Goal: Task Accomplishment & Management: Manage account settings

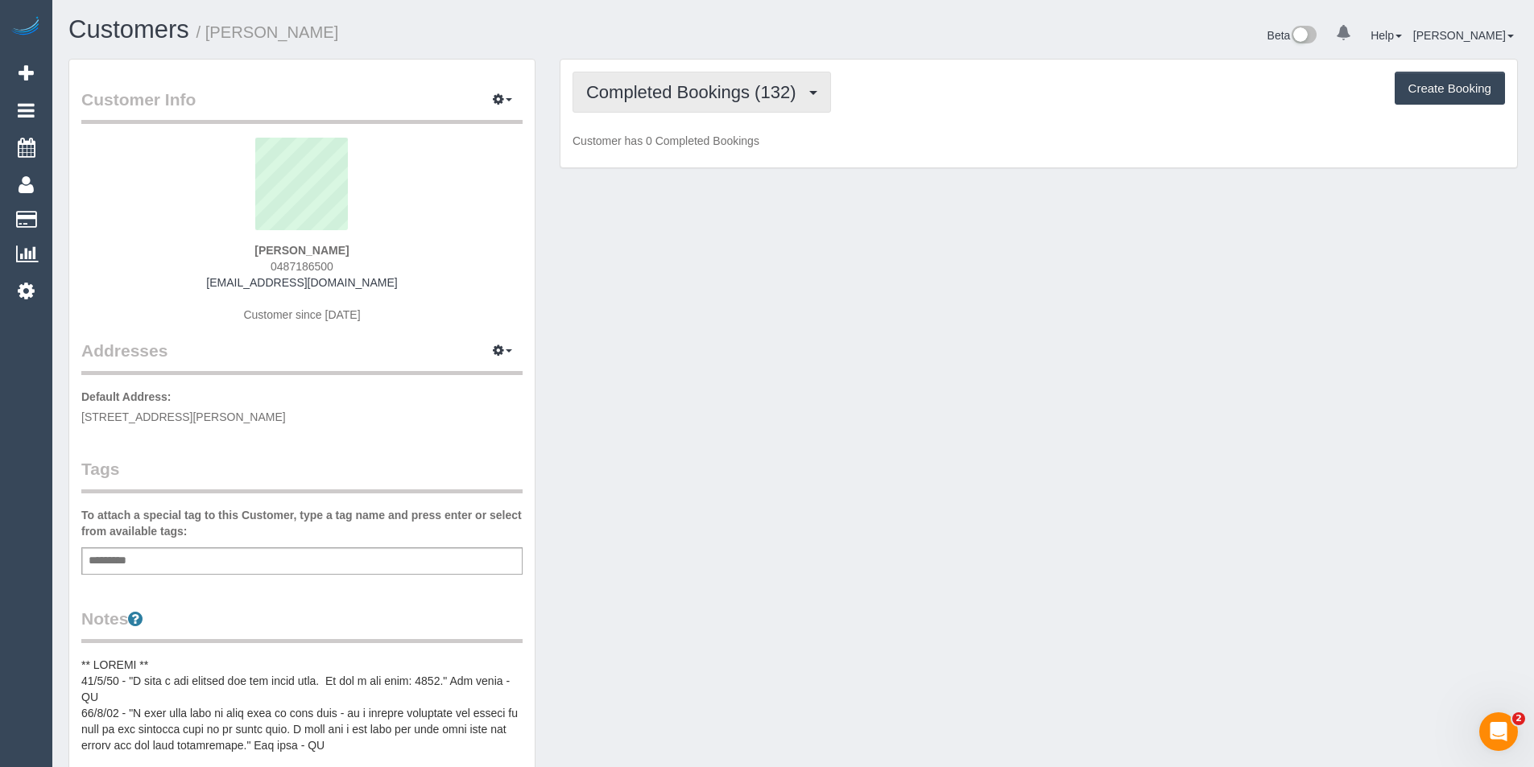
click at [766, 105] on button "Completed Bookings (132)" at bounding box center [701, 92] width 258 height 41
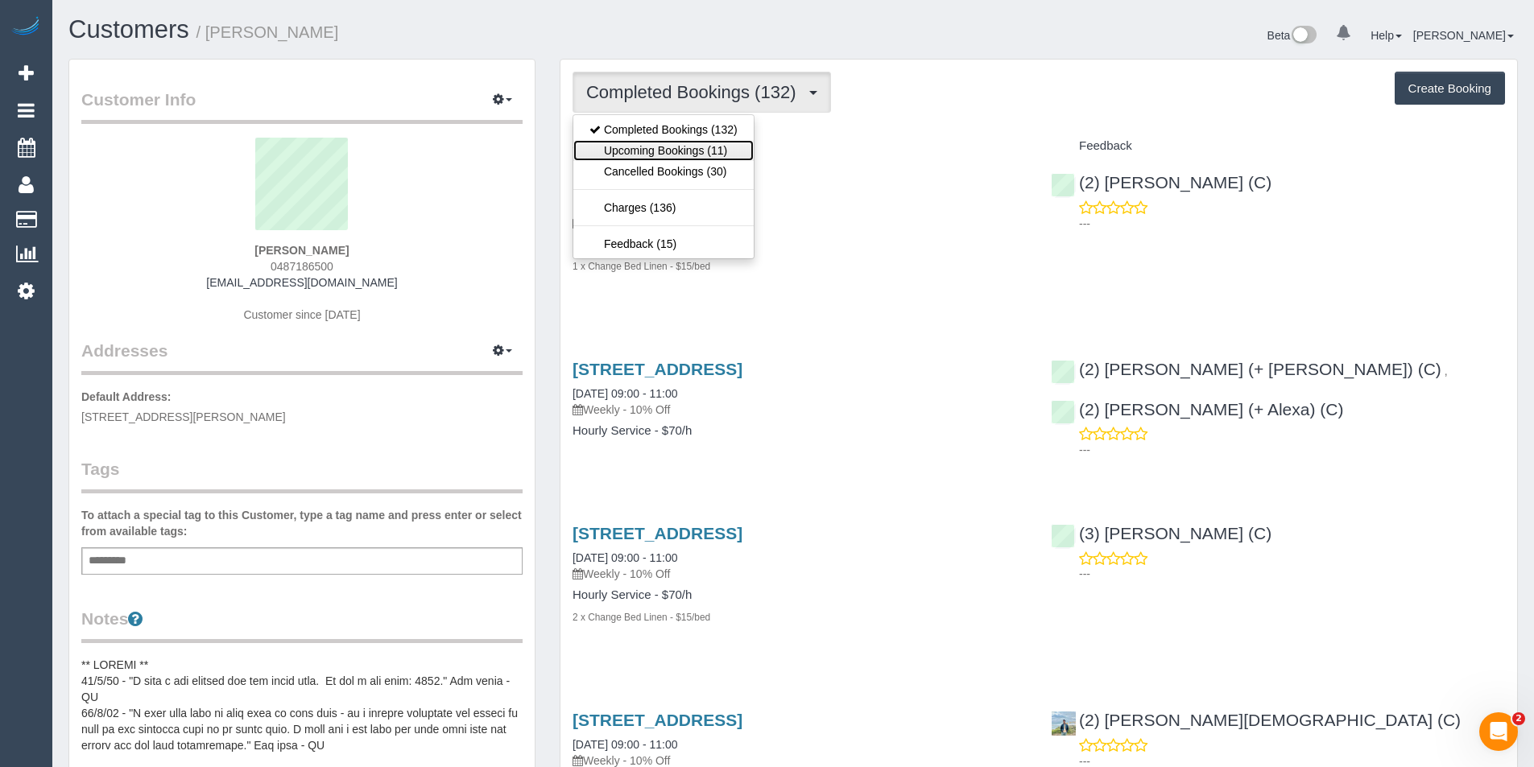
click at [716, 154] on link "Upcoming Bookings (11)" at bounding box center [663, 150] width 180 height 21
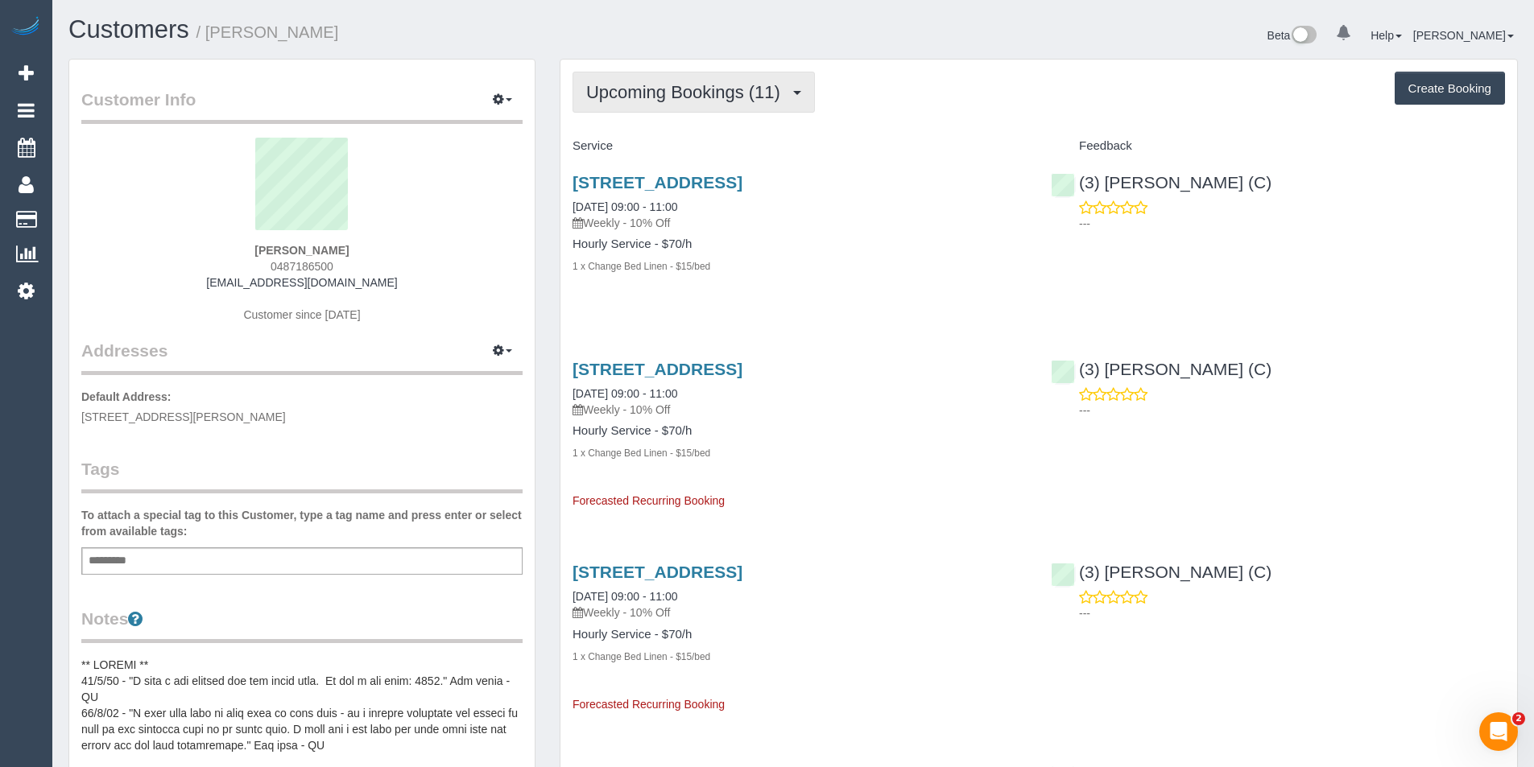
click at [717, 84] on span "Upcoming Bookings (11)" at bounding box center [687, 92] width 202 height 20
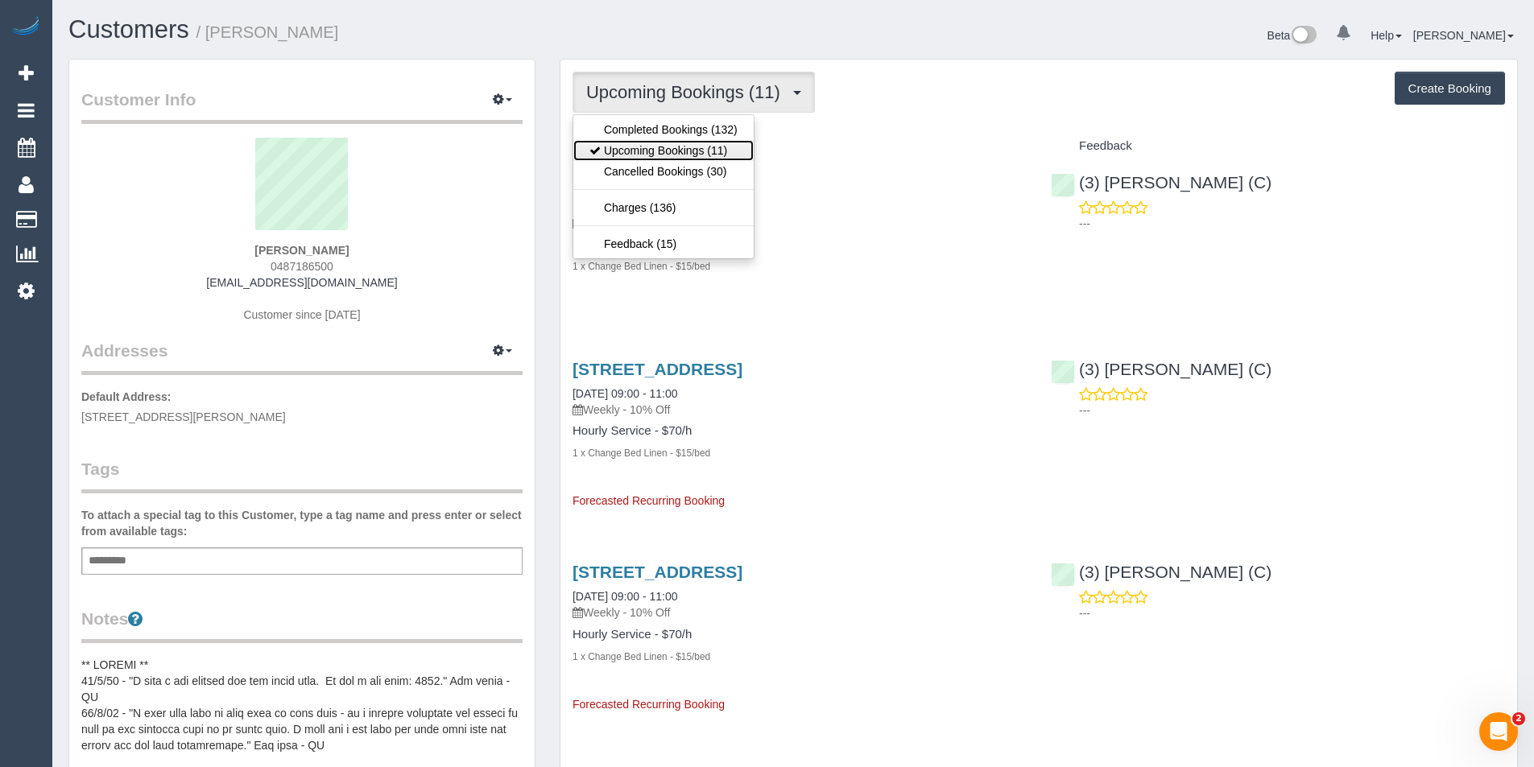
click at [716, 157] on link "Upcoming Bookings (11)" at bounding box center [663, 150] width 180 height 21
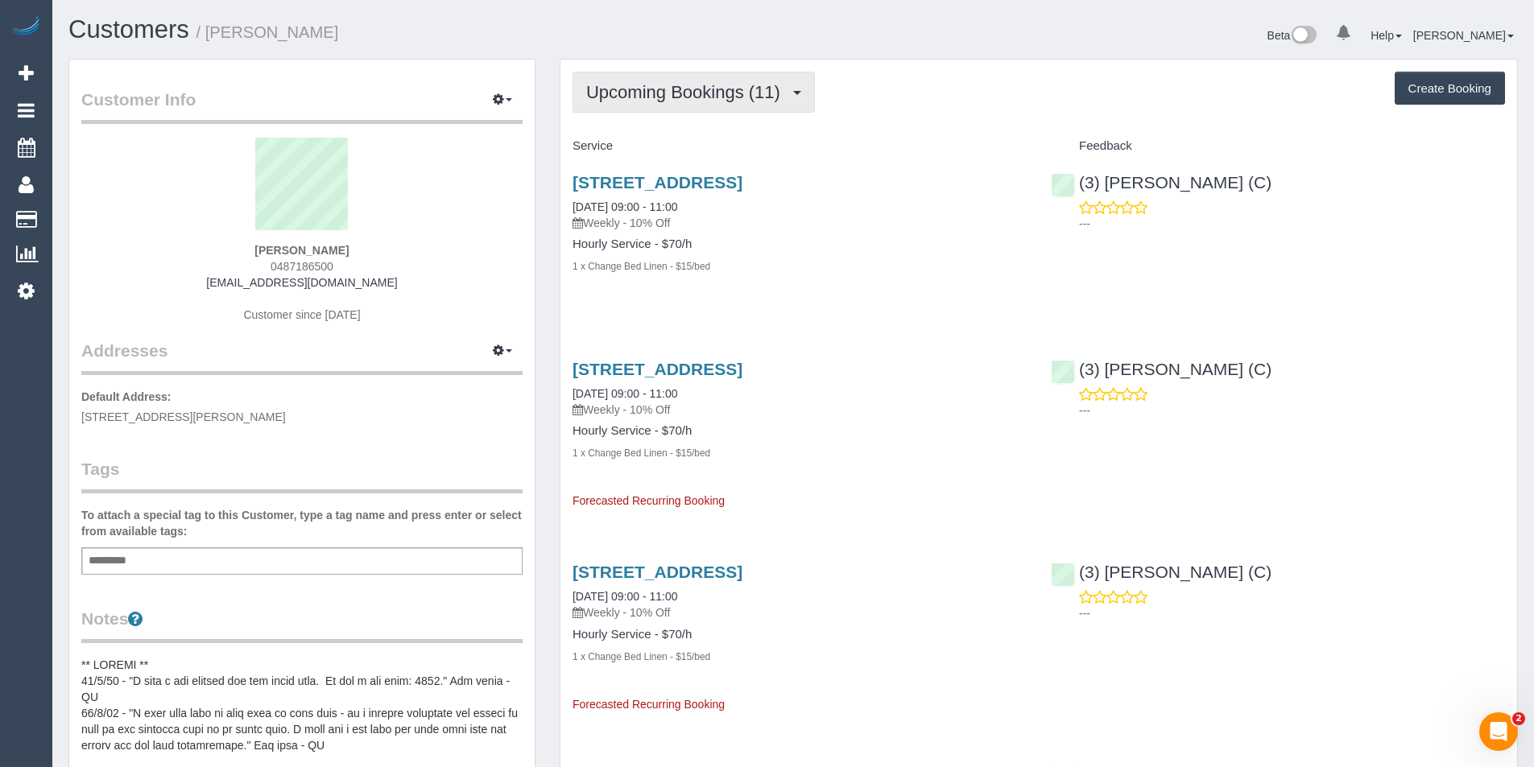
click at [699, 105] on button "Upcoming Bookings (11)" at bounding box center [693, 92] width 242 height 41
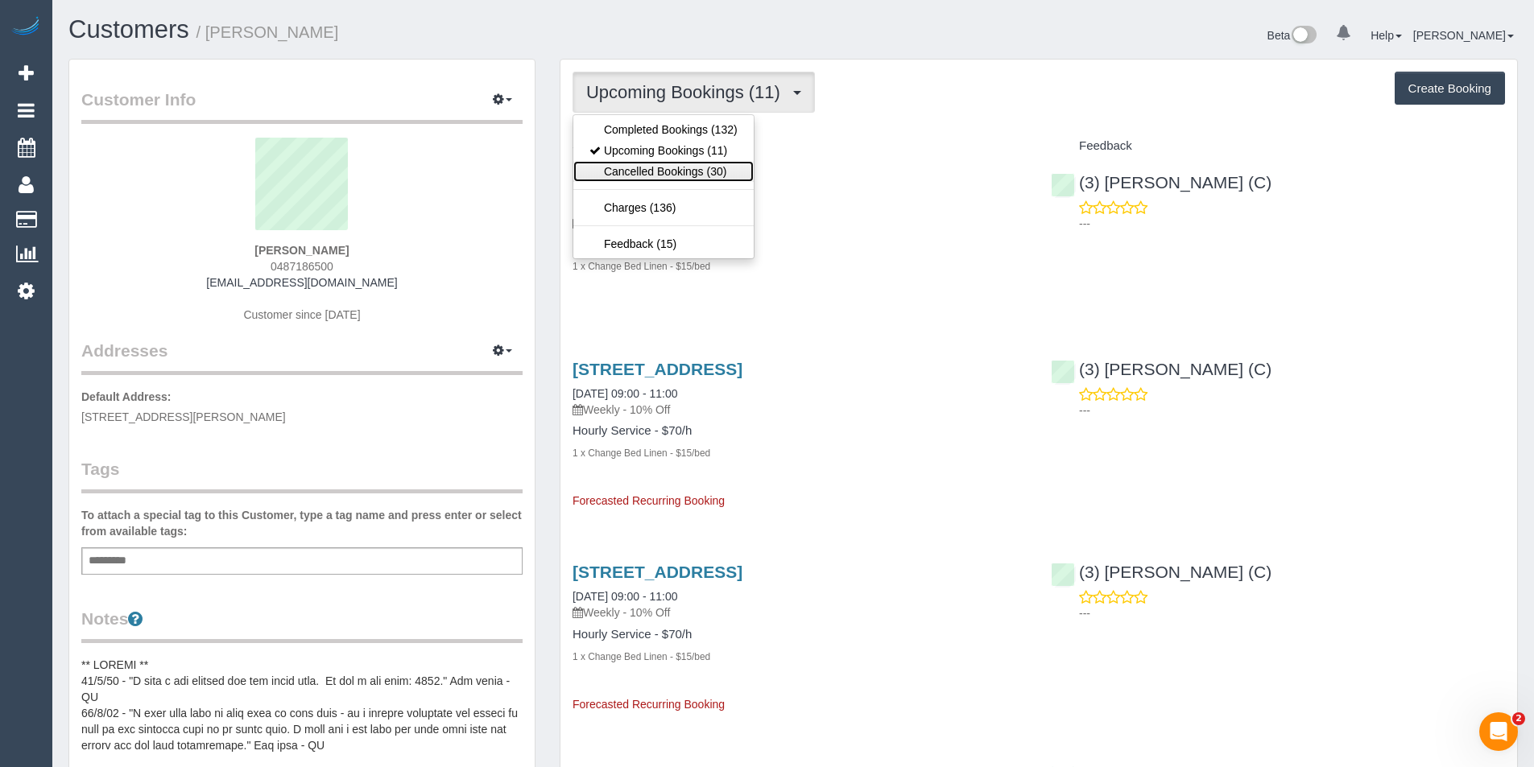
click at [702, 171] on link "Cancelled Bookings (30)" at bounding box center [663, 171] width 180 height 21
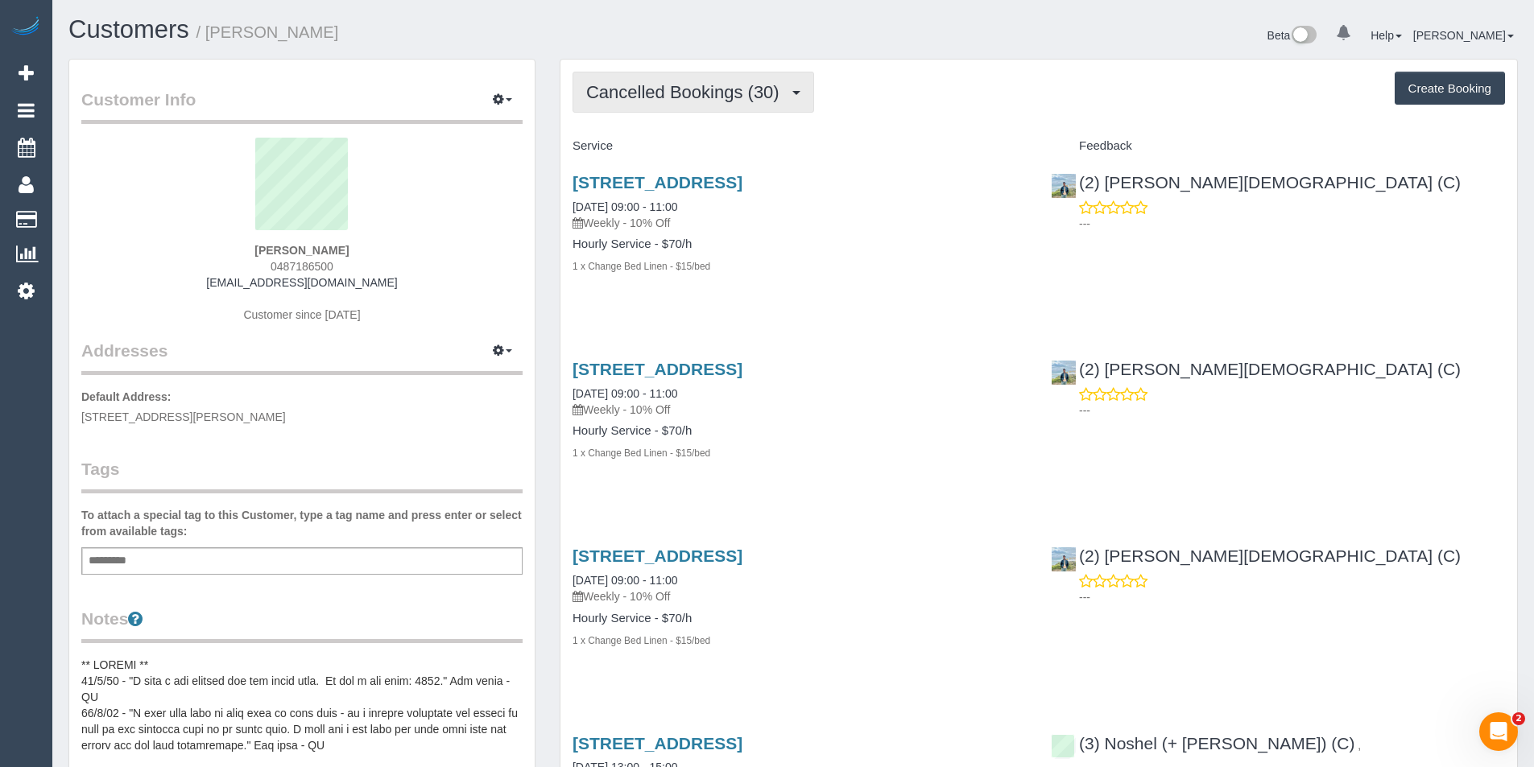
click at [745, 95] on span "Cancelled Bookings (30)" at bounding box center [686, 92] width 201 height 20
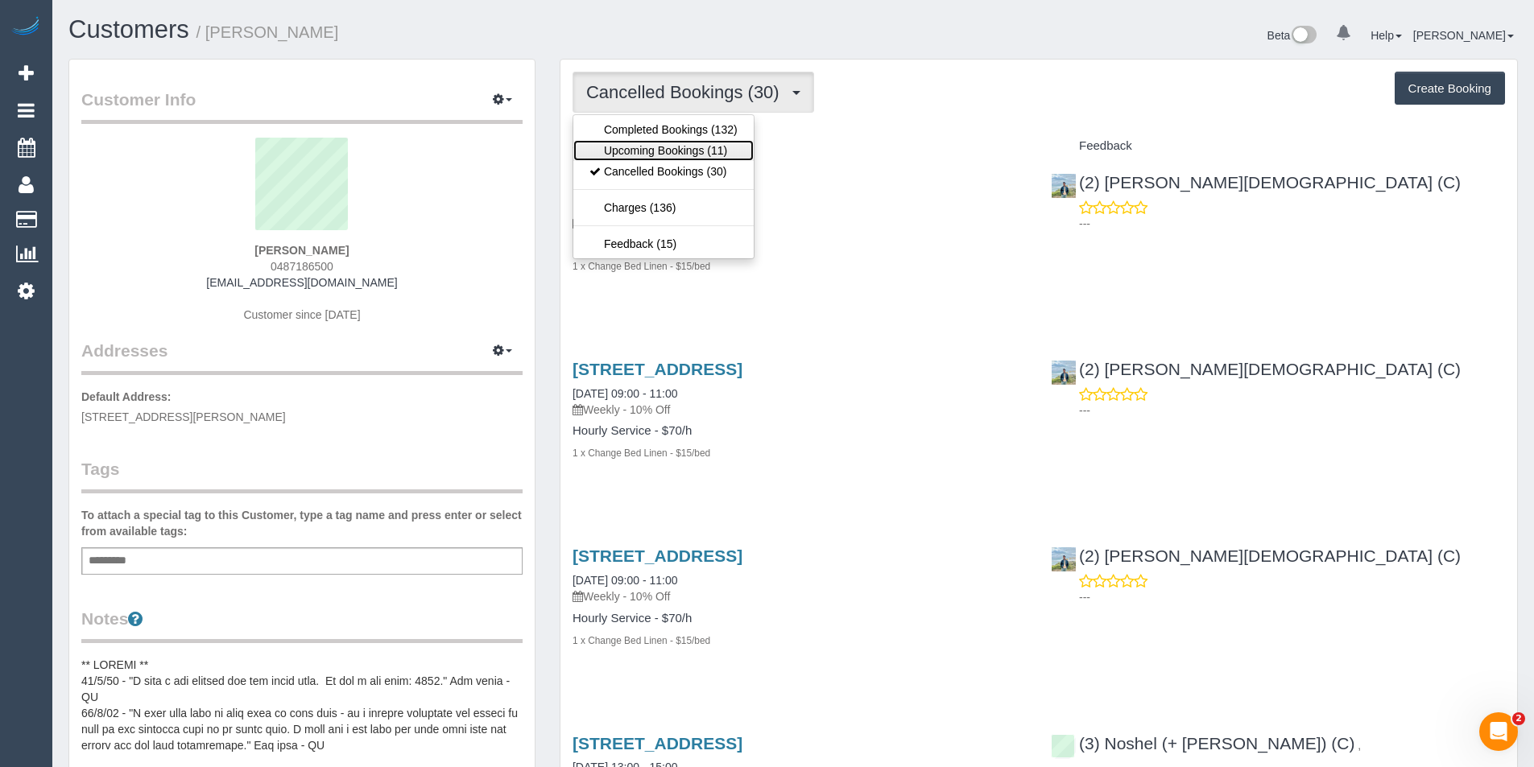
click at [729, 152] on link "Upcoming Bookings (11)" at bounding box center [663, 150] width 180 height 21
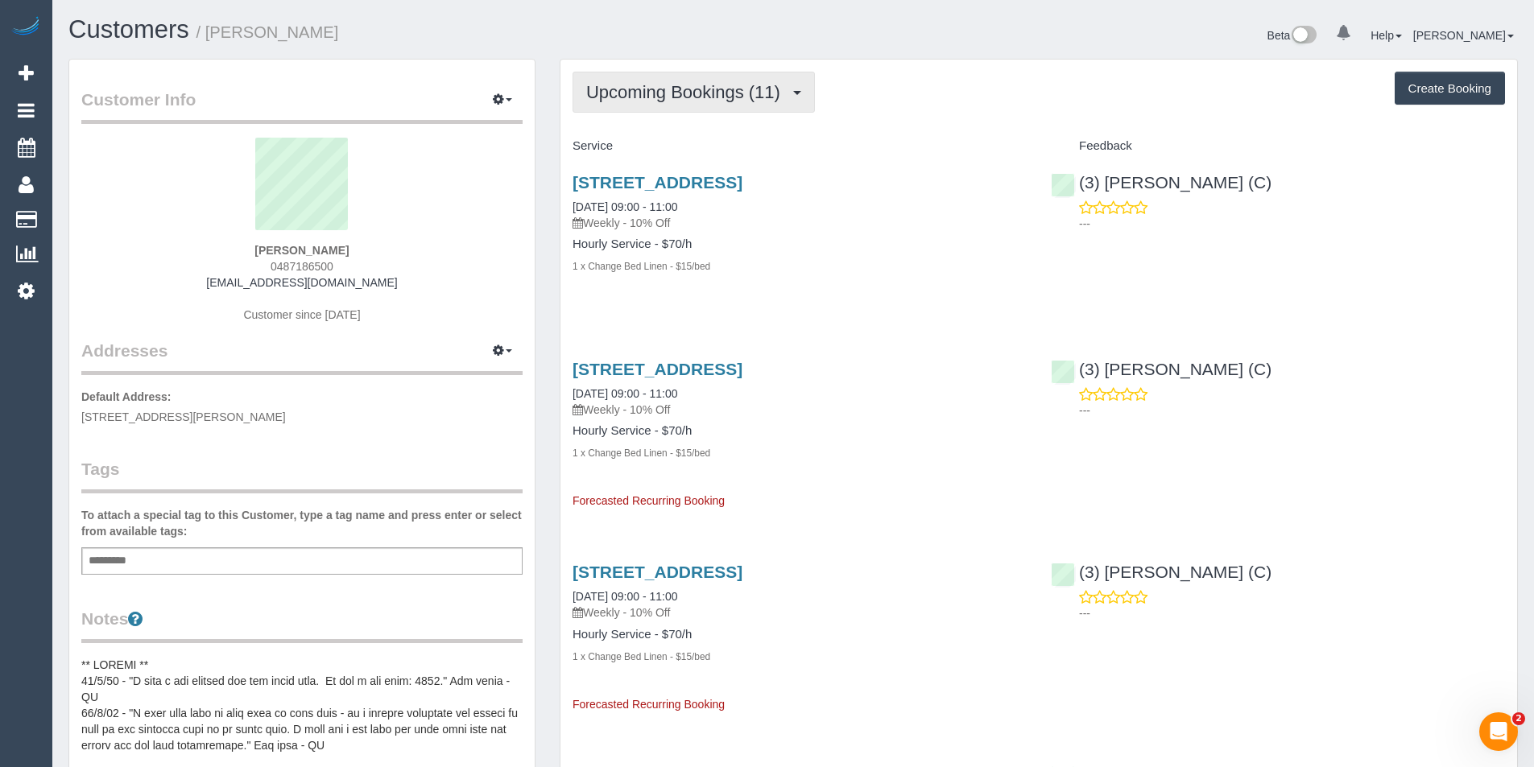
click at [743, 90] on span "Upcoming Bookings (11)" at bounding box center [687, 92] width 202 height 20
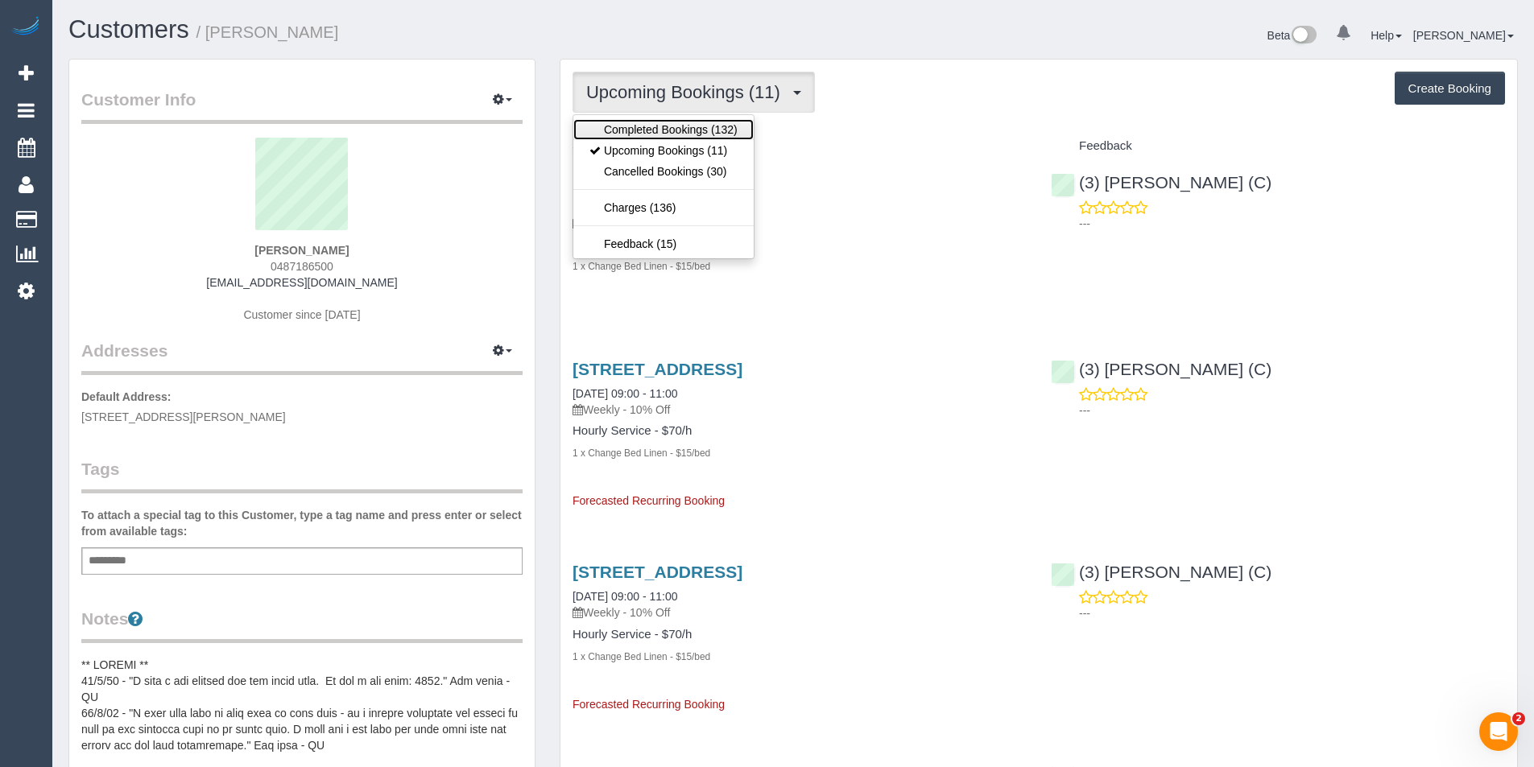
click at [725, 125] on link "Completed Bookings (132)" at bounding box center [663, 129] width 180 height 21
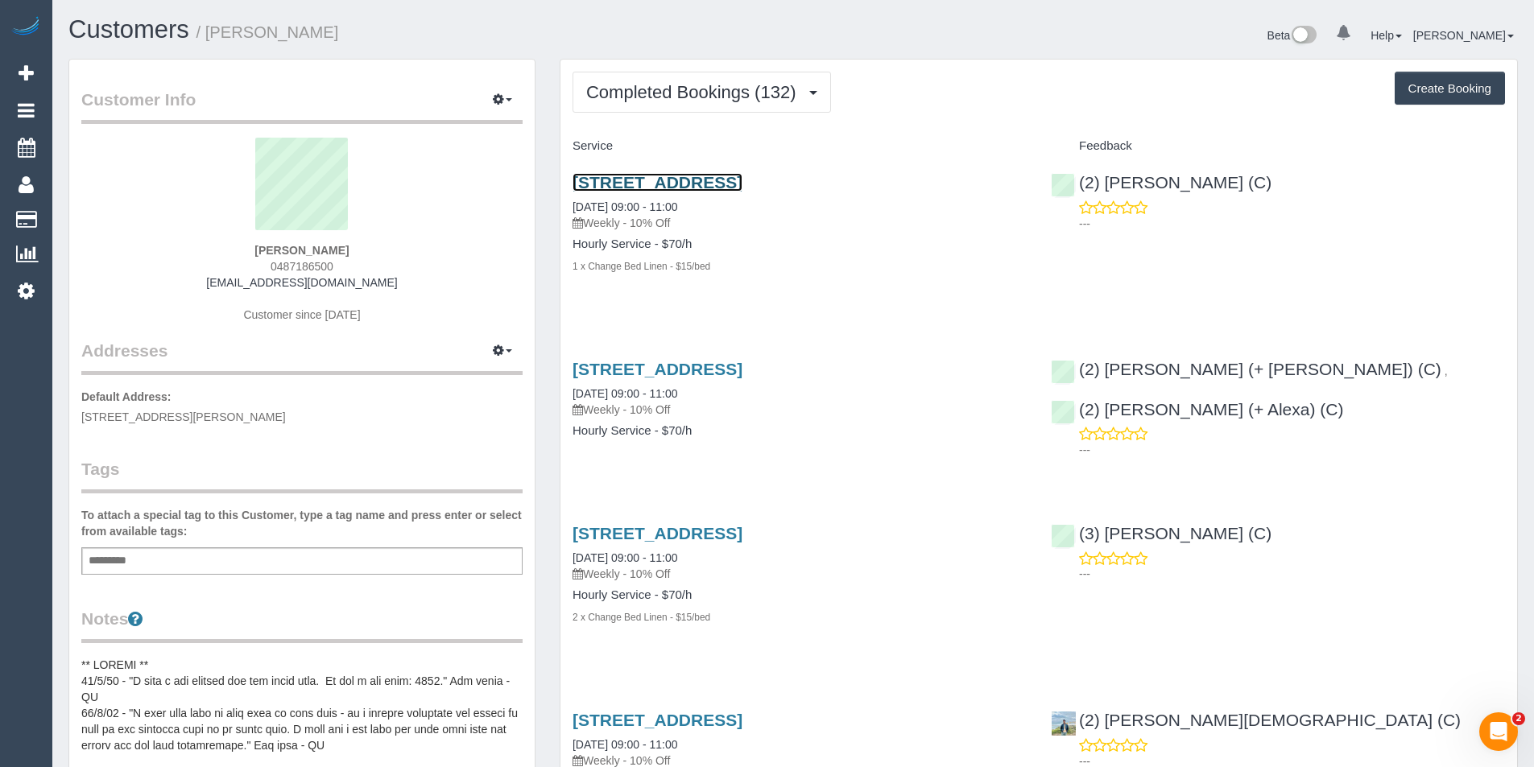
click at [742, 182] on link "3/117 Argyle Street, Fitzroy, VIC 3065" at bounding box center [657, 182] width 170 height 19
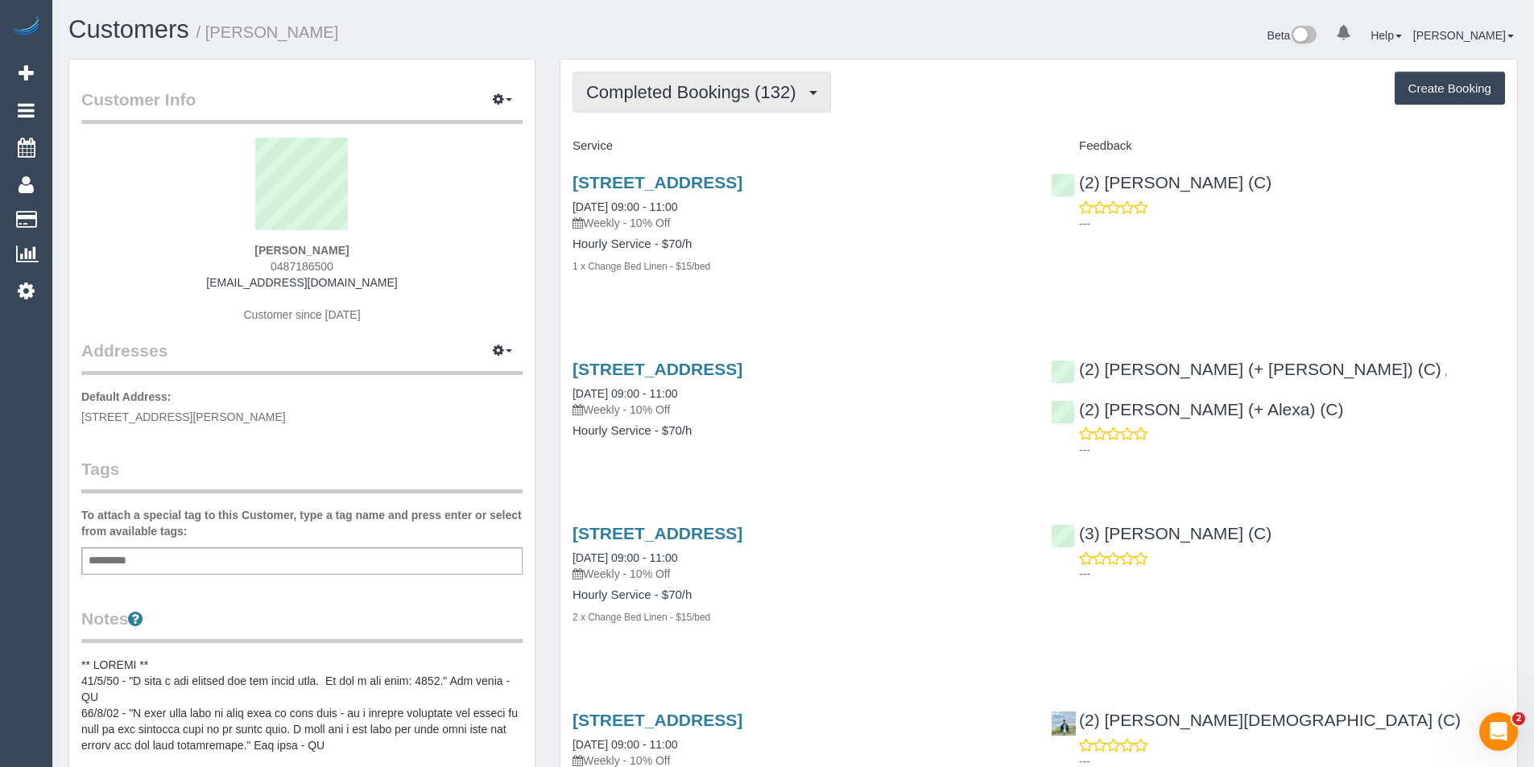
click at [797, 74] on button "Completed Bookings (132)" at bounding box center [701, 92] width 258 height 41
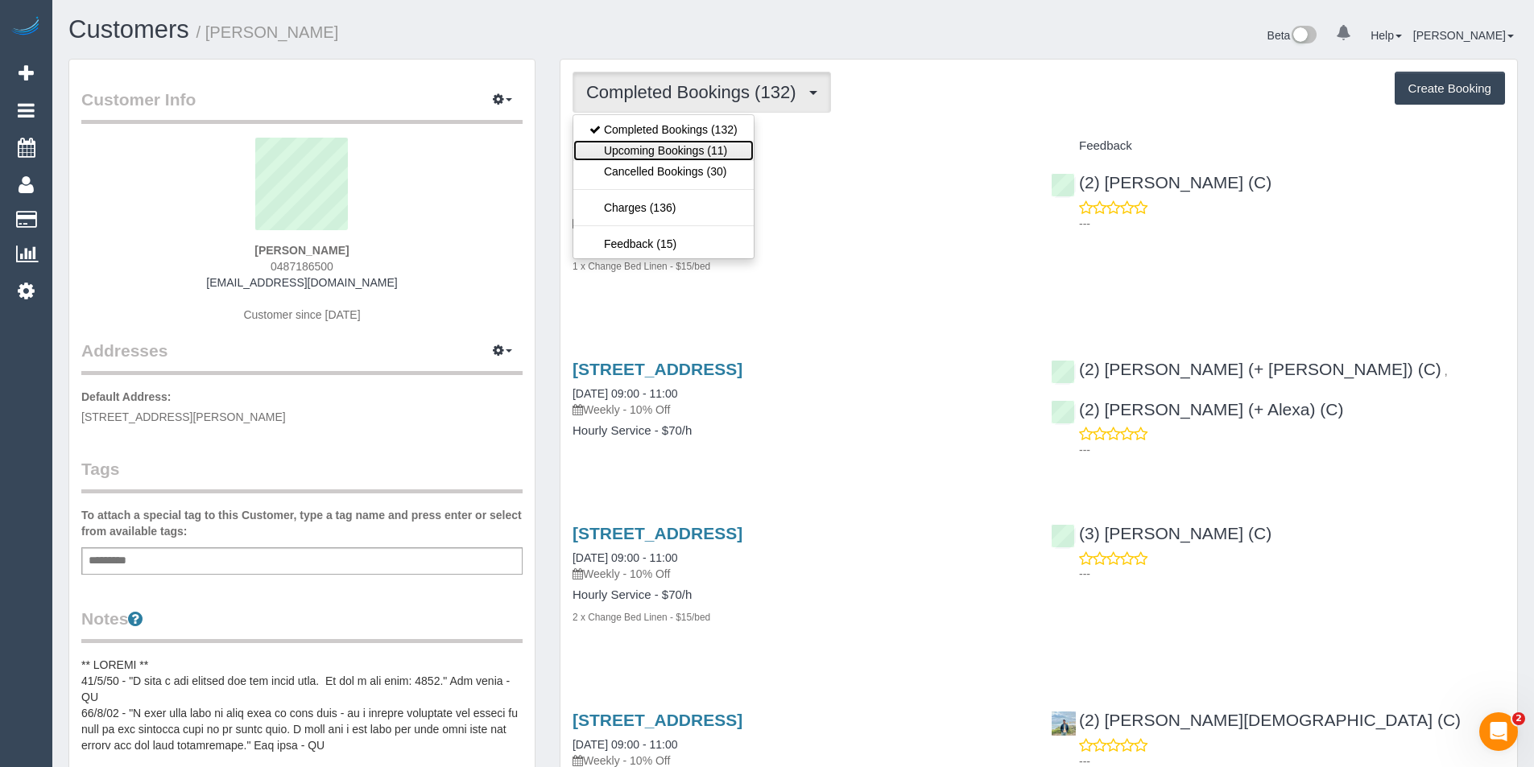
click at [734, 143] on link "Upcoming Bookings (11)" at bounding box center [663, 150] width 180 height 21
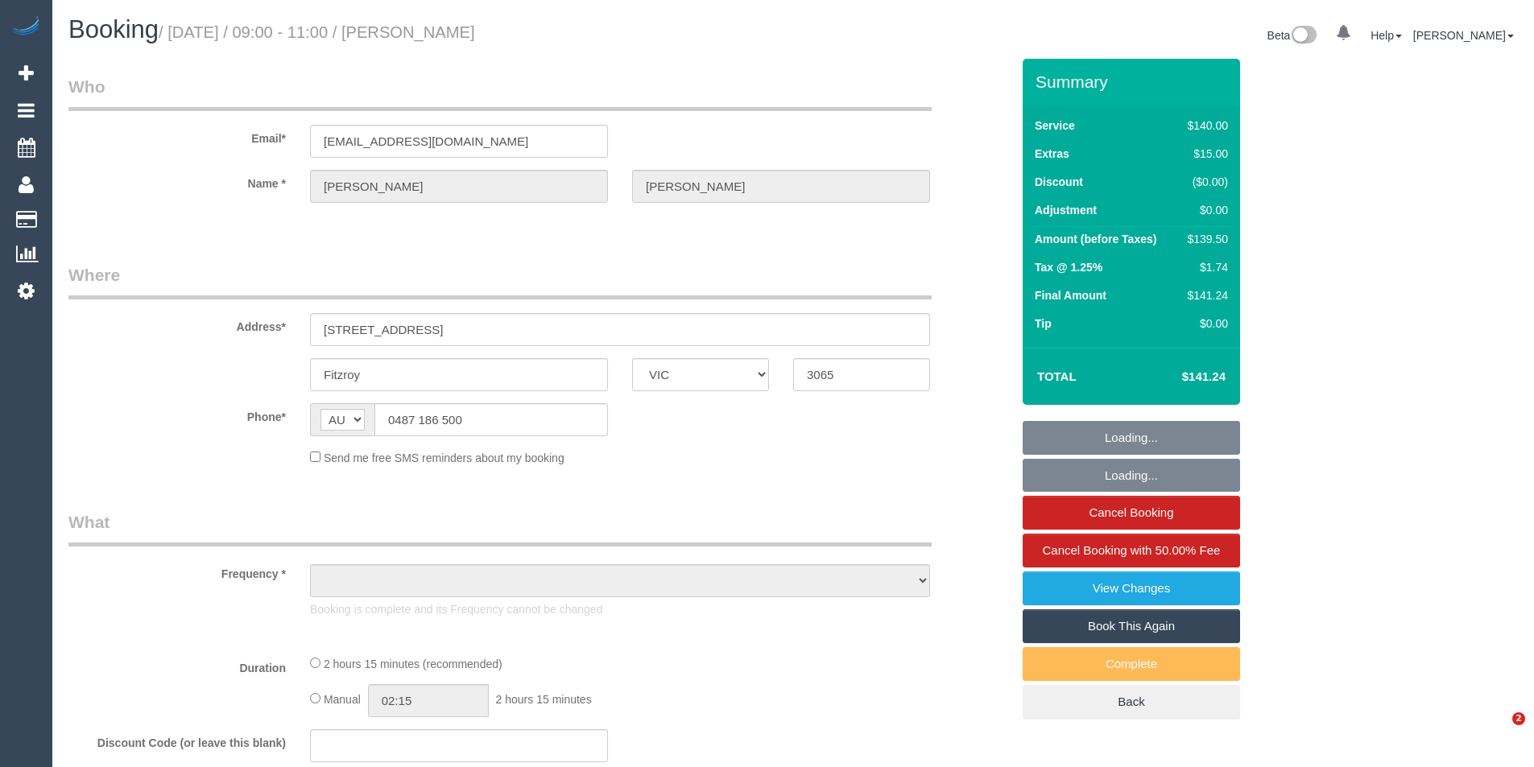
select select "VIC"
select select "string:stripe-pm_1PSZT32GScqysDRV63URR9qF"
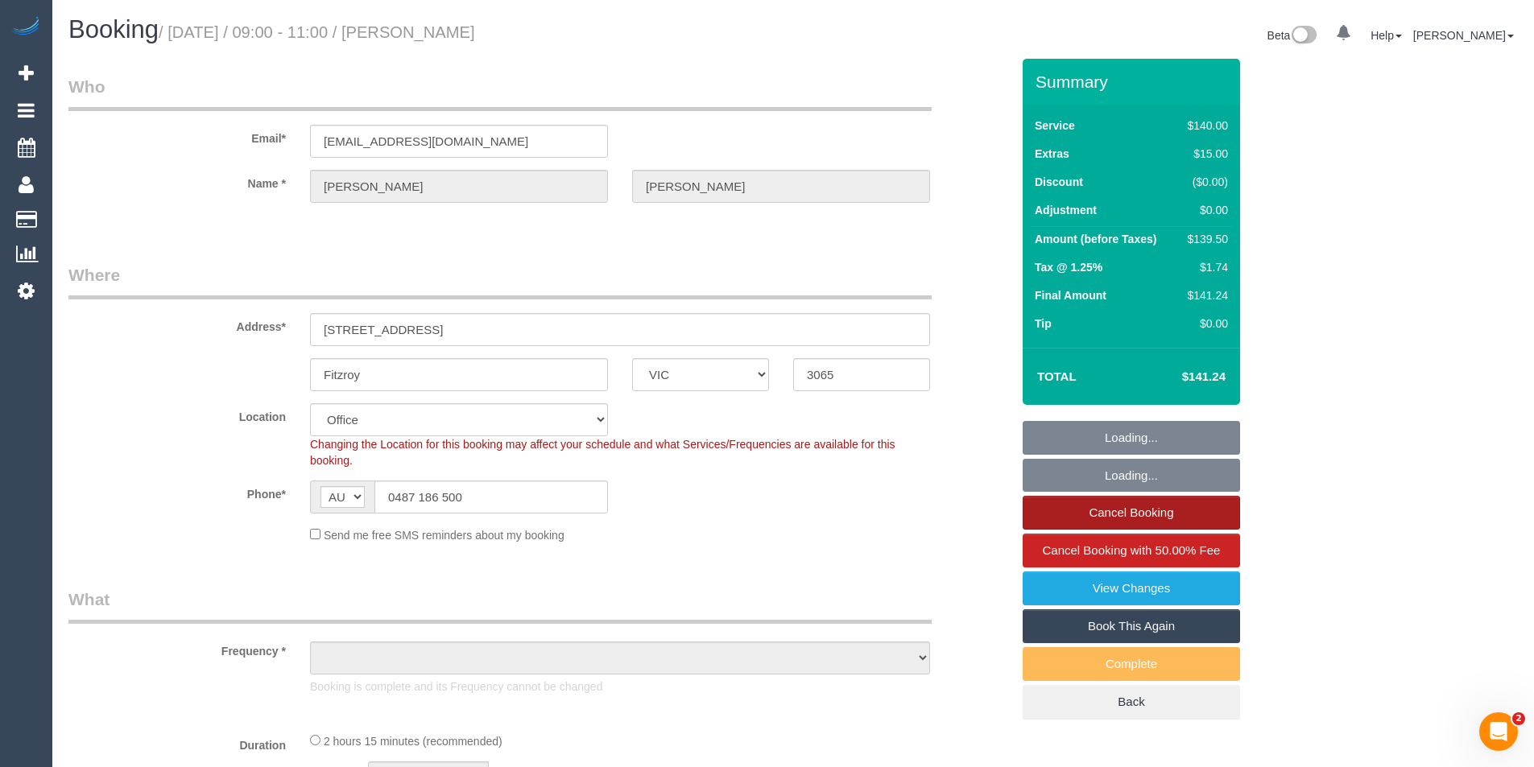
select select "object:633"
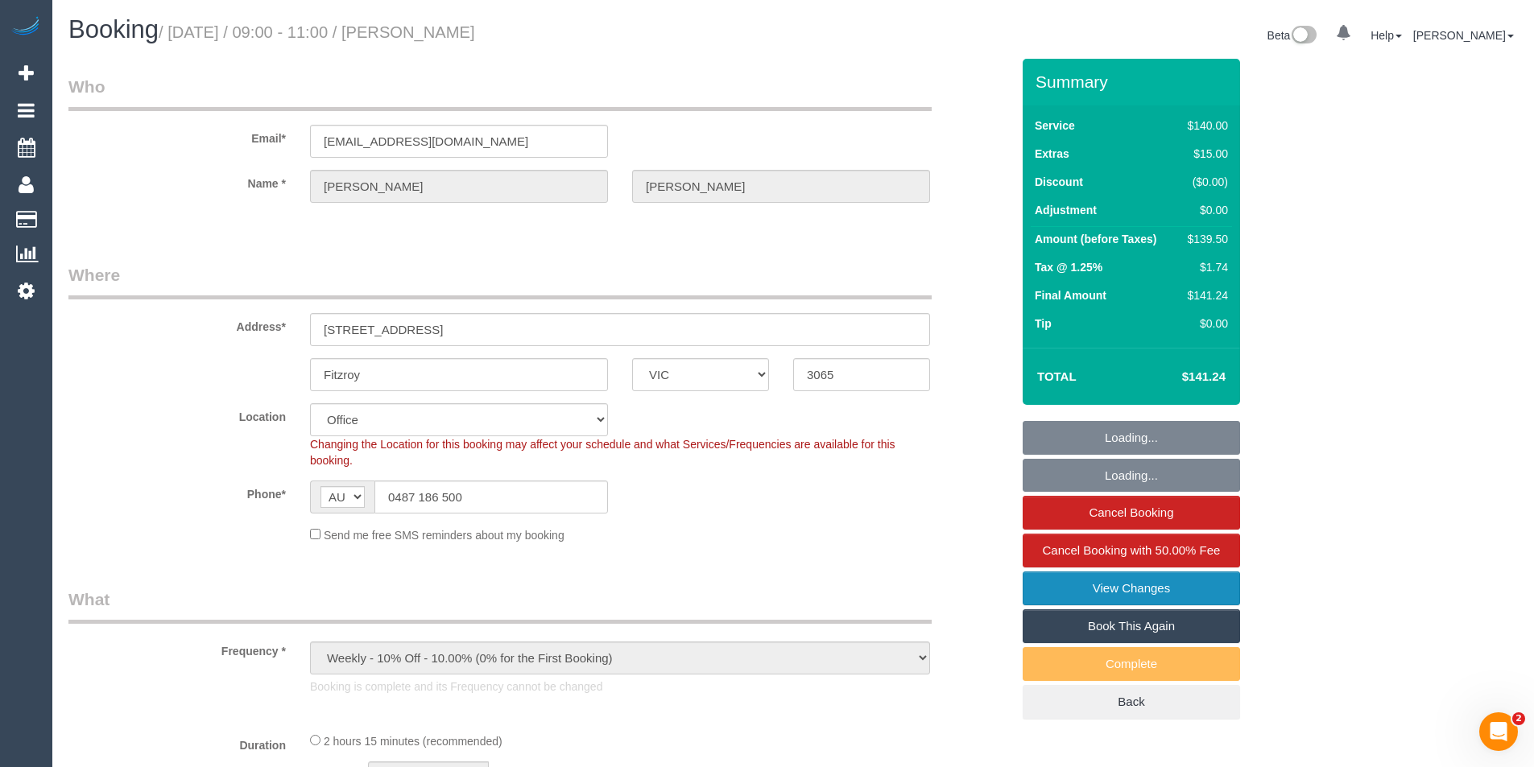
select select "number:29"
select select "number:15"
select select "number:18"
select select "number:24"
select select "number:35"
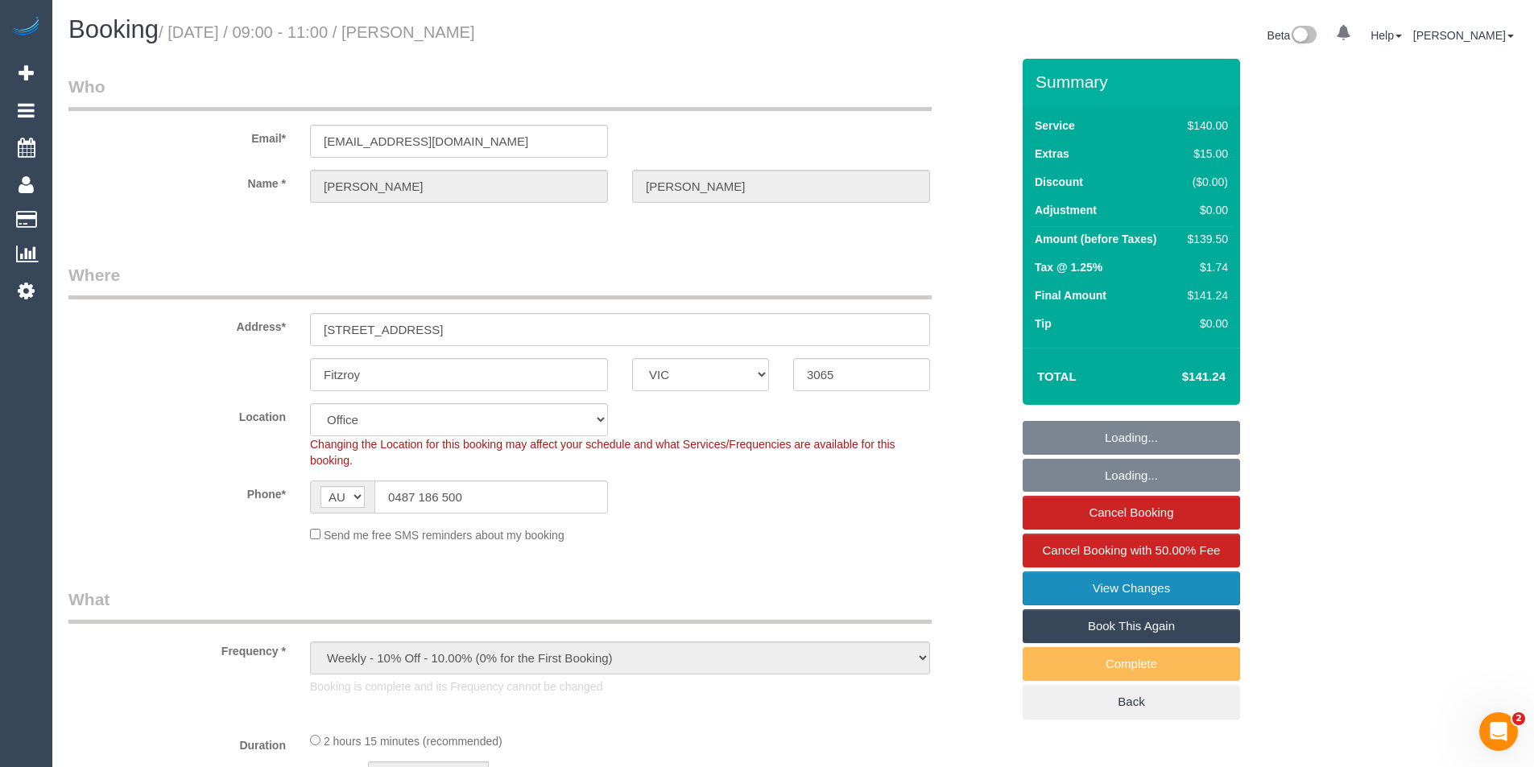
select select "number:12"
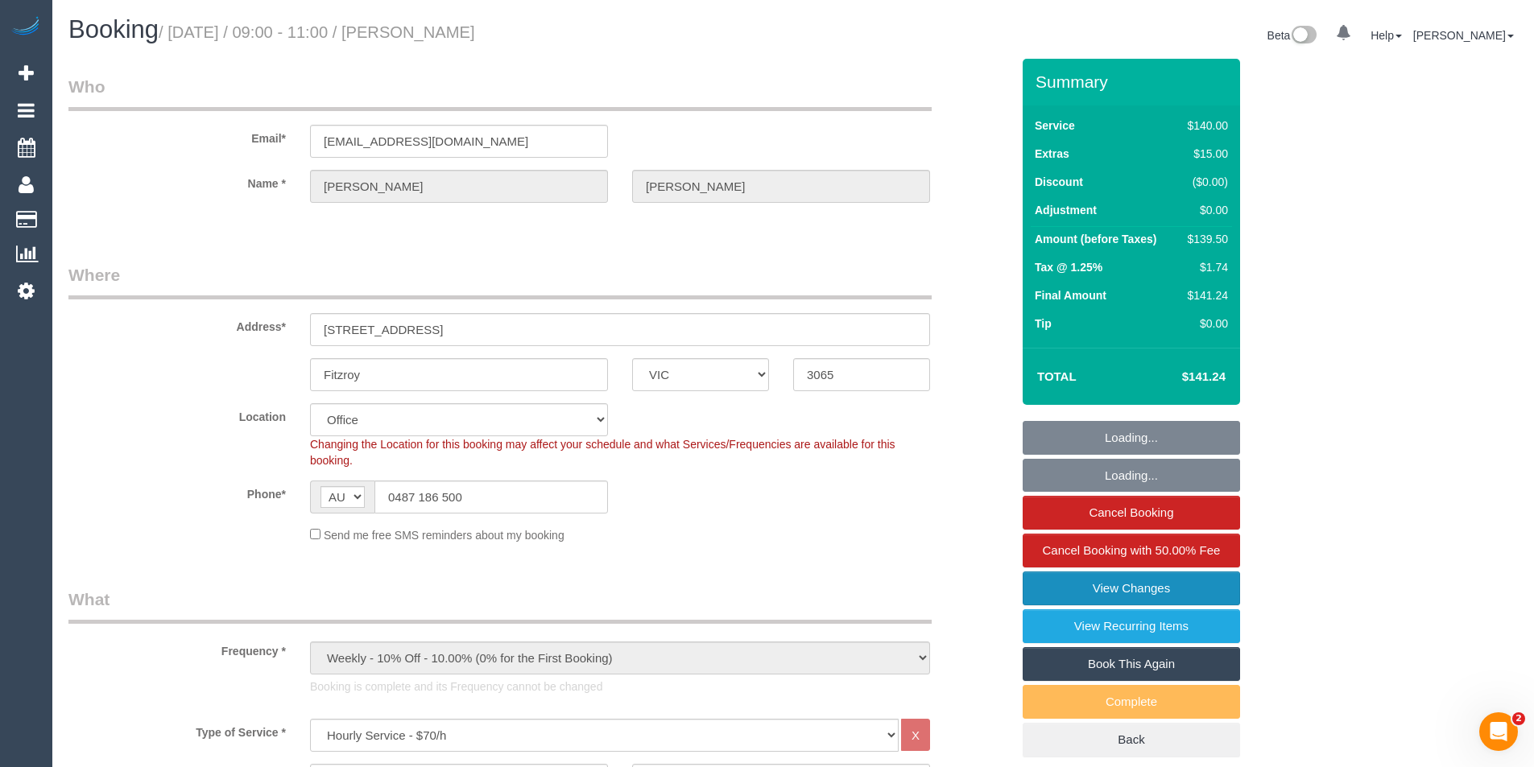
select select "object:2221"
click at [1093, 591] on link "View Changes" at bounding box center [1131, 589] width 217 height 34
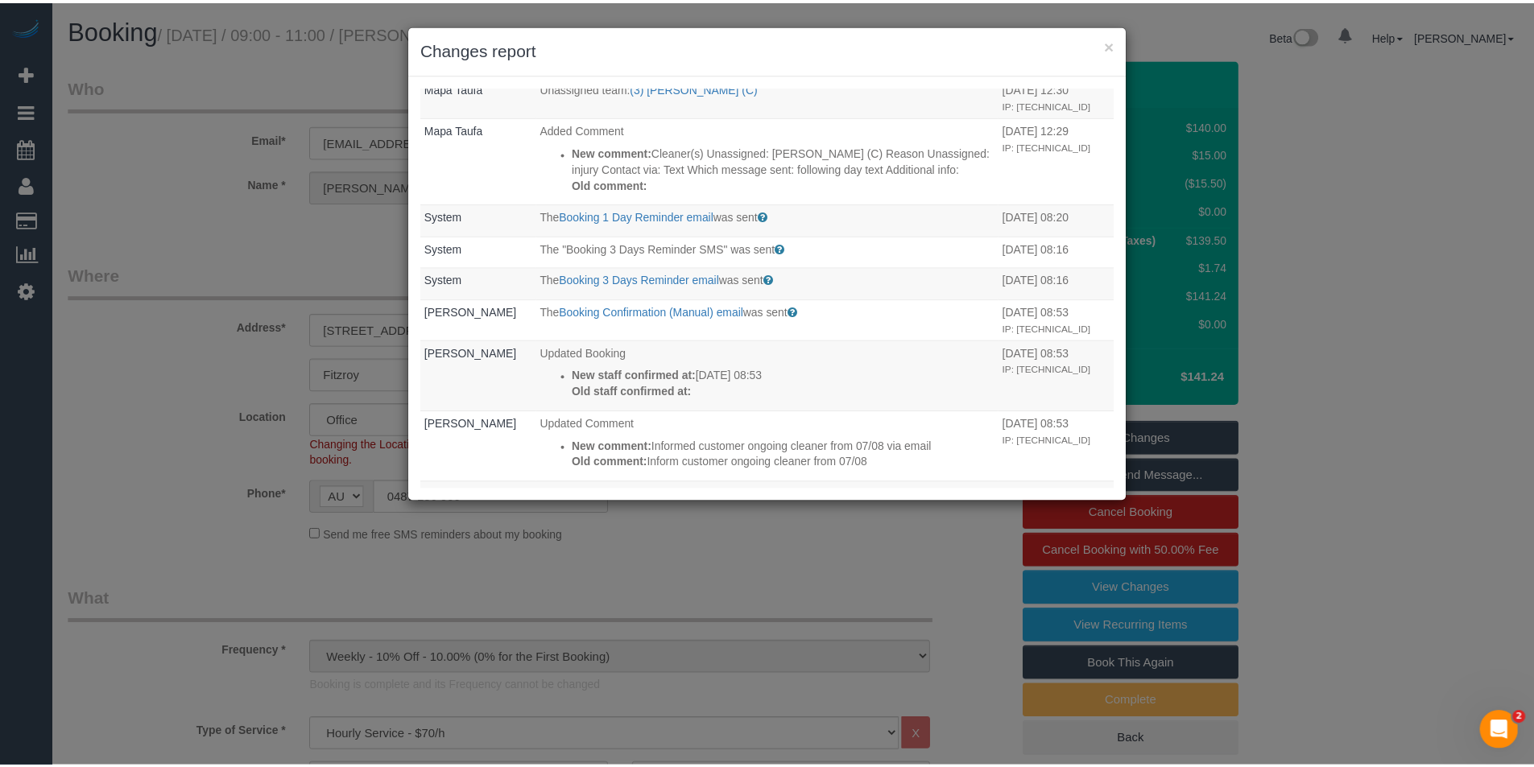
scroll to position [564, 0]
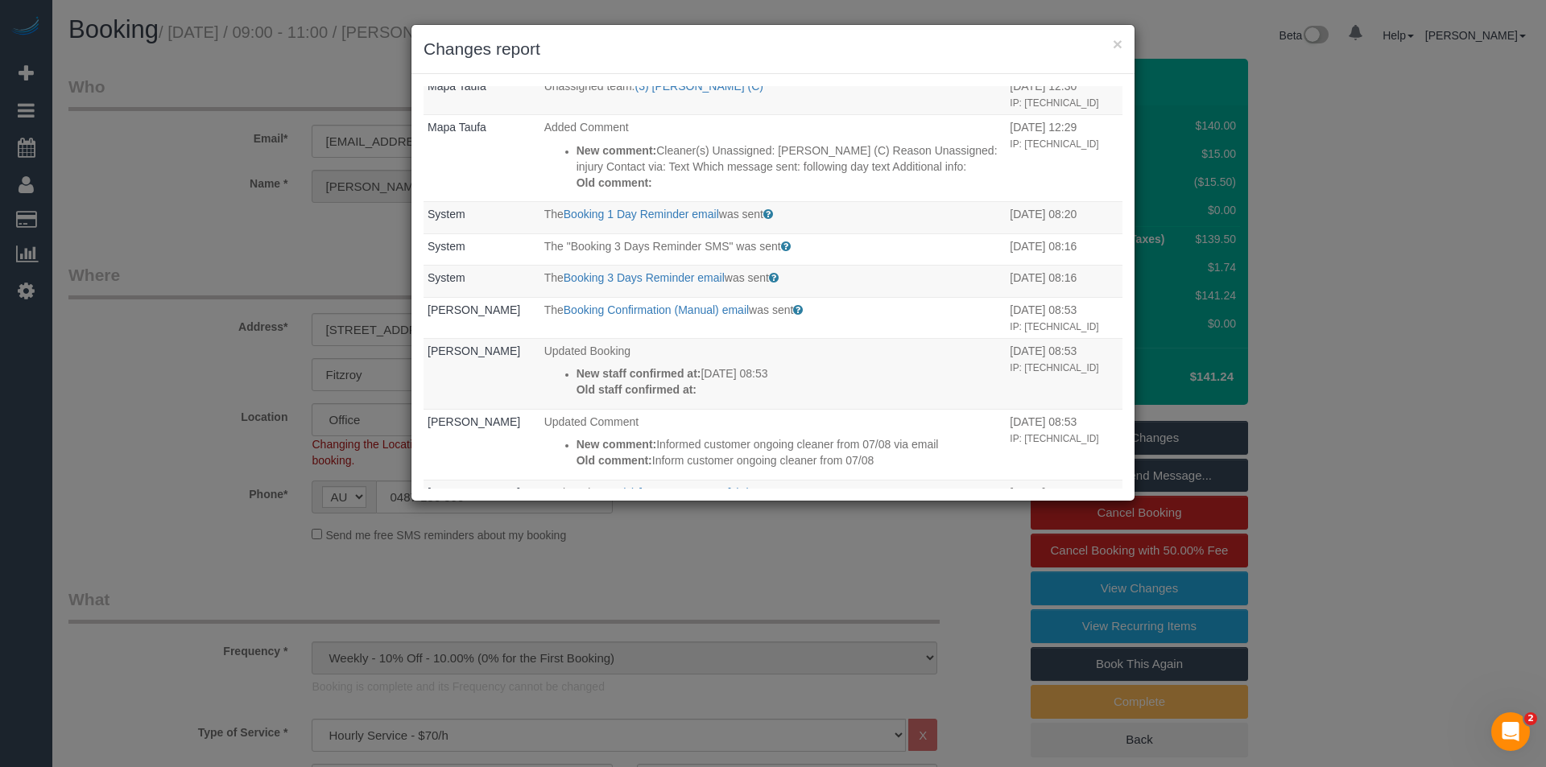
click at [746, 634] on div "× Changes report Who What When [PERSON_NAME] The Invoice charged email was sent…" at bounding box center [773, 383] width 1546 height 767
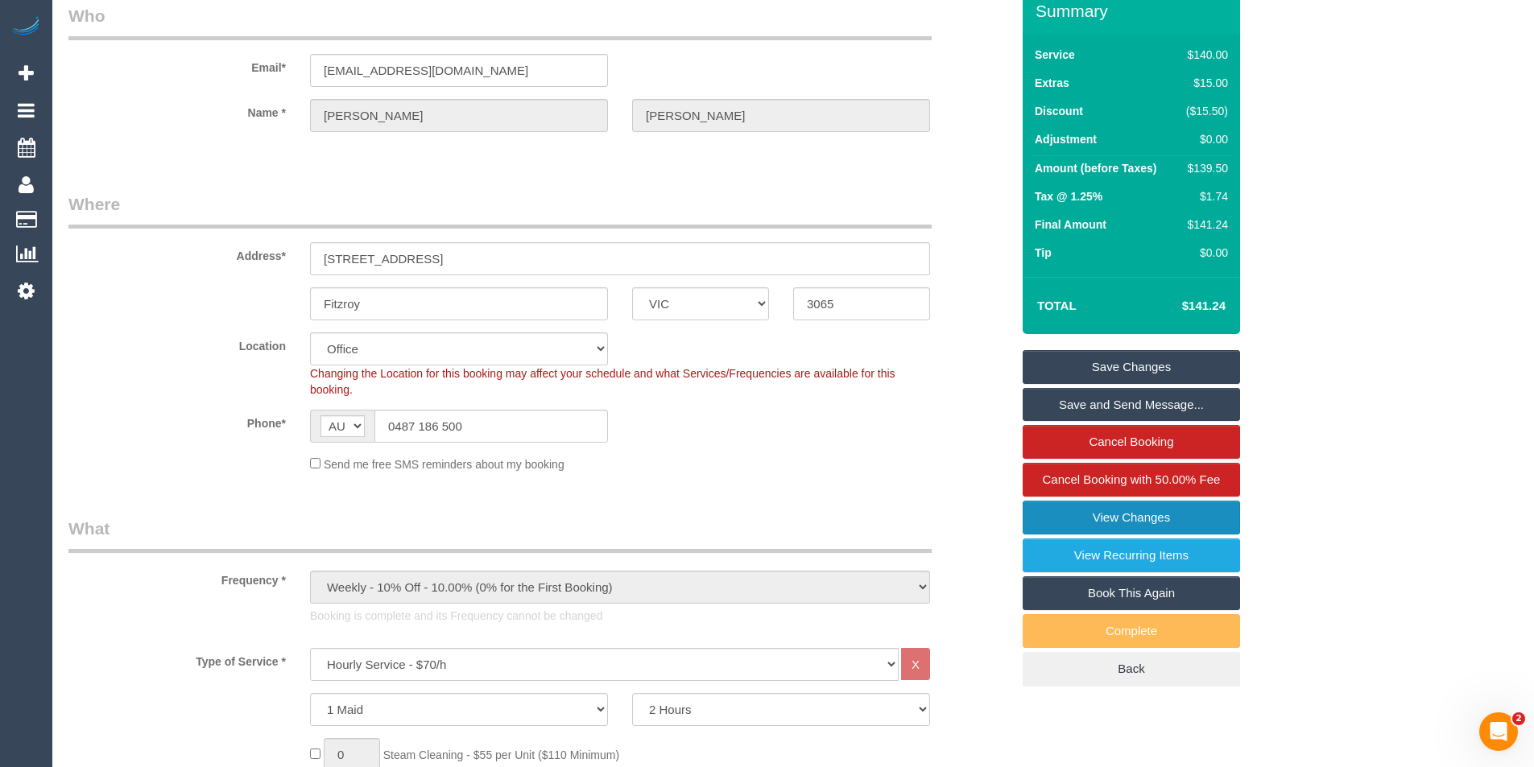
scroll to position [0, 0]
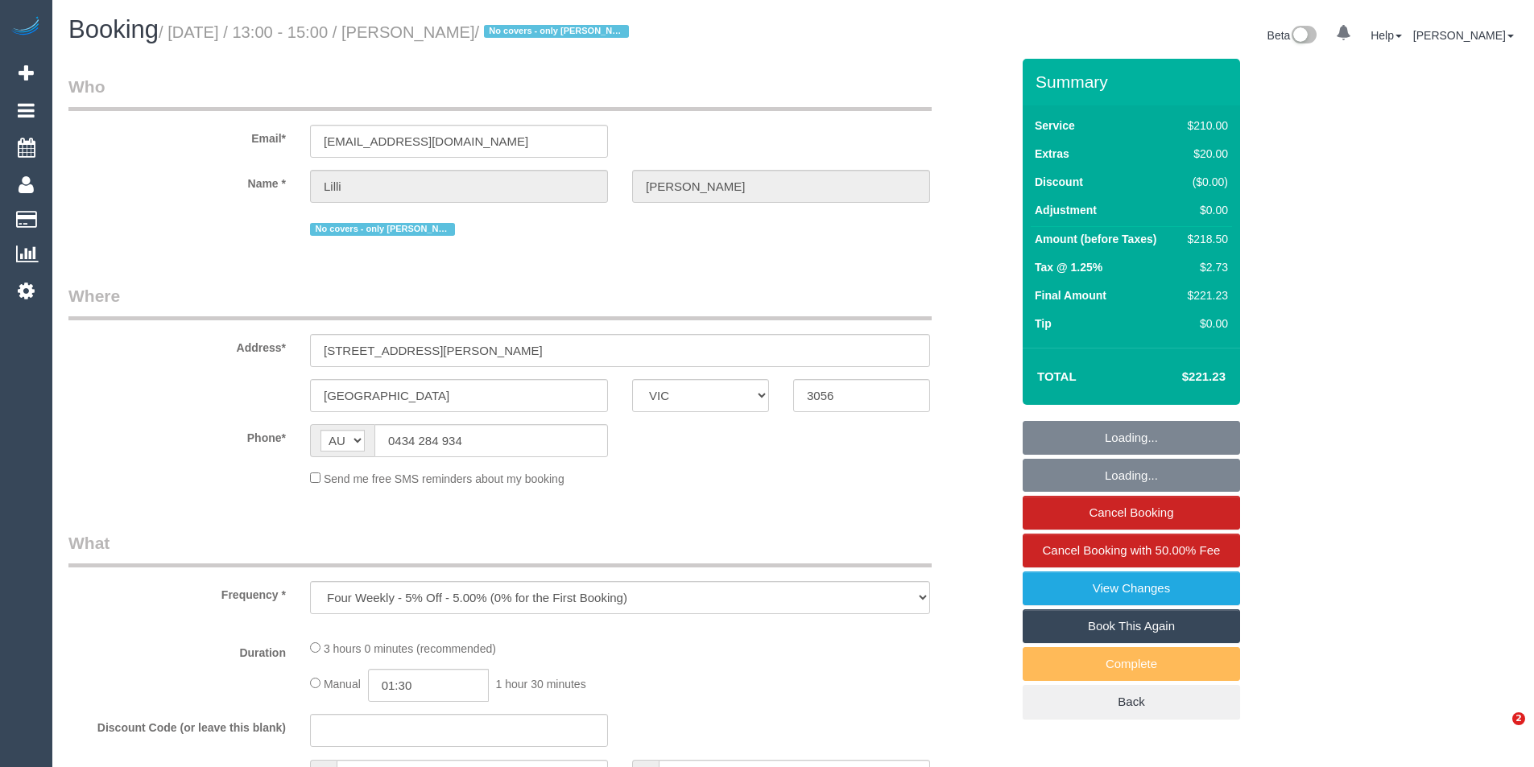
select select "VIC"
select select "string:stripe-pm_1PZXrg2GScqysDRVZDATDAKY"
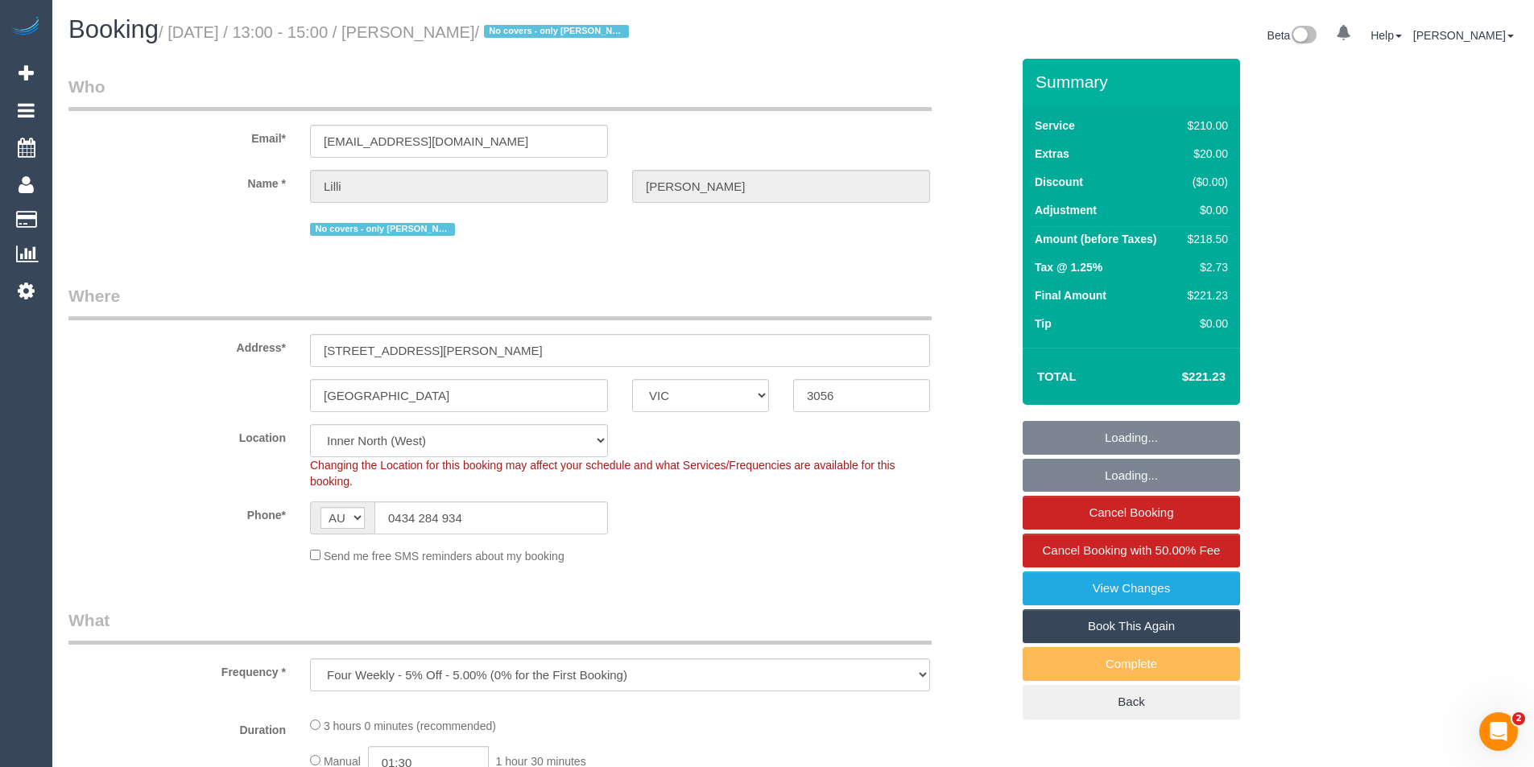
select select "180"
select select "number:30"
select select "number:14"
select select "number:19"
select select "number:25"
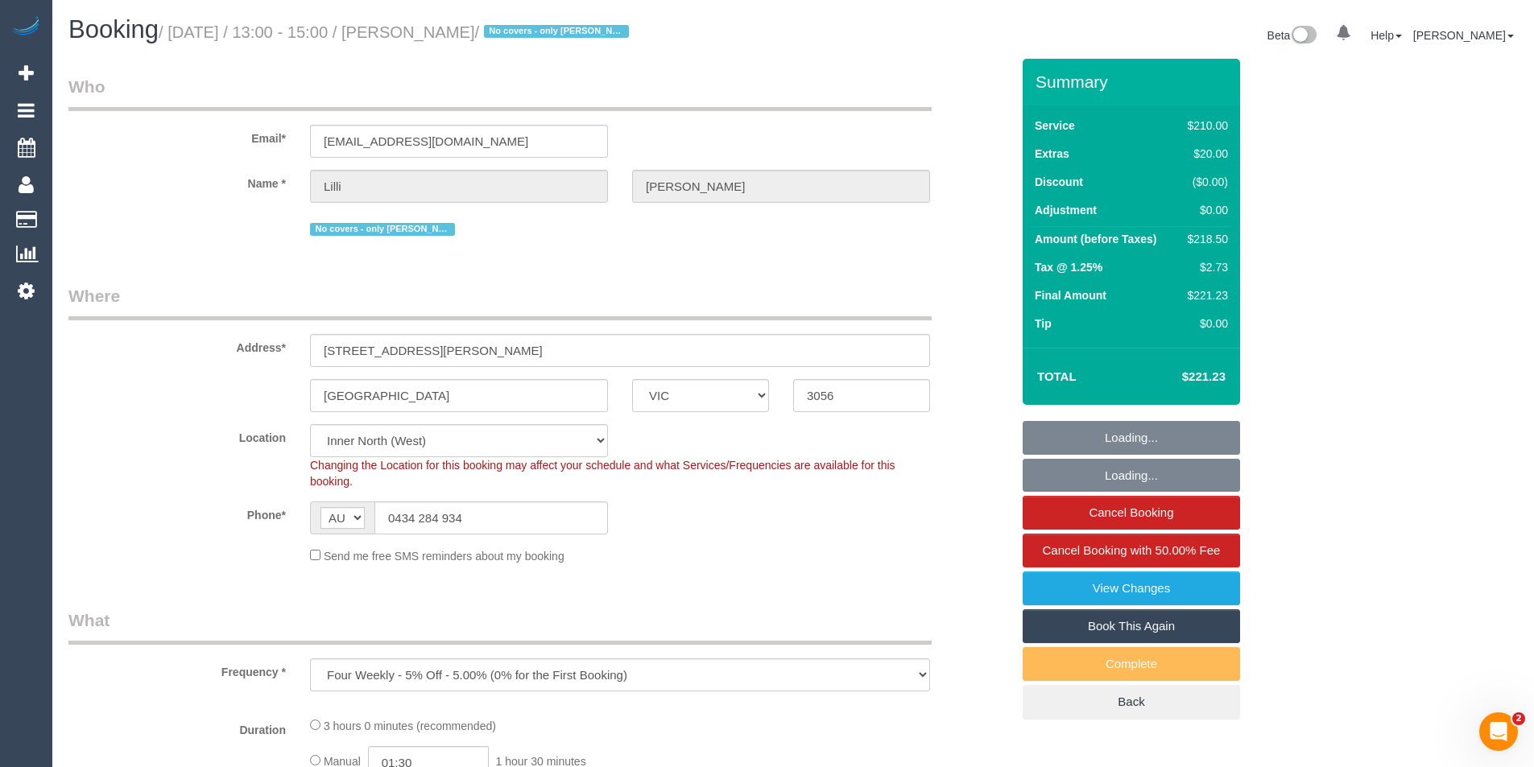
select select "number:34"
select select "number:13"
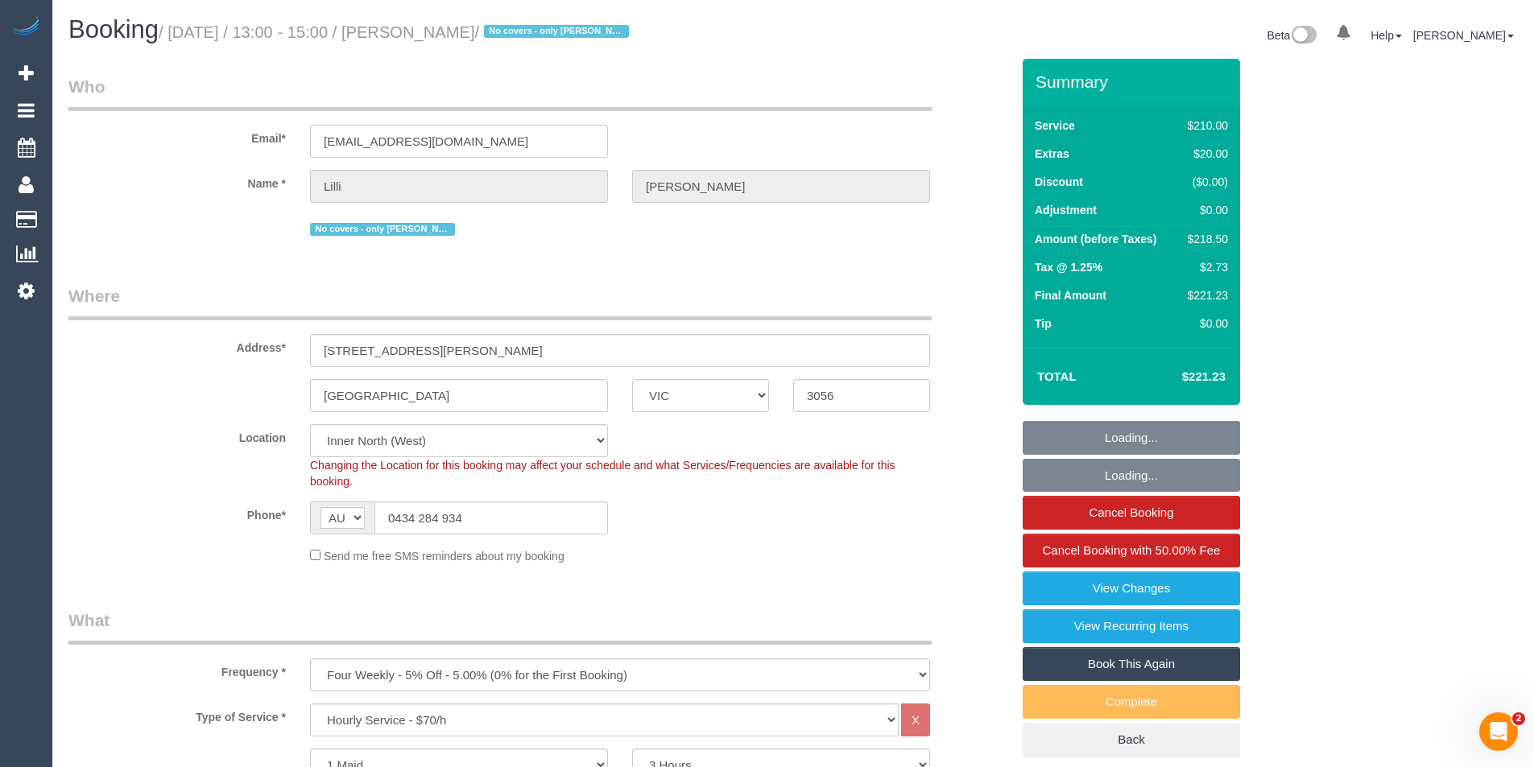
select select "object:996"
select select "spot1"
